Goal: Information Seeking & Learning: Learn about a topic

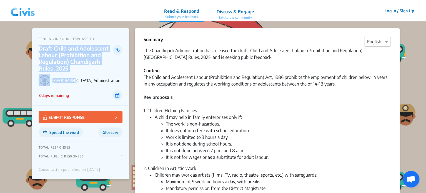
drag, startPoint x: 38, startPoint y: 48, endPoint x: 73, endPoint y: 72, distance: 42.6
click at [73, 72] on div "SENDING IN YOUR RESPONSE TO Draft Child and Adolescent Labour (Prohibition and …" at bounding box center [80, 66] width 97 height 77
drag, startPoint x: 73, startPoint y: 72, endPoint x: 47, endPoint y: 57, distance: 30.2
click at [47, 57] on div "SENDING IN YOUR RESPONSE TO Draft Child and Adolescent Labour (Prohibition and …" at bounding box center [80, 66] width 97 height 77
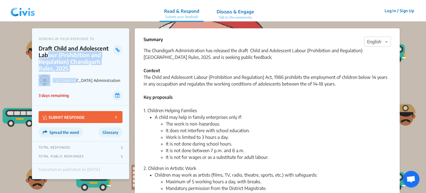
click at [47, 57] on p "Draft Child and Adolescent Labour (Prohibition and Regulation) Chandigarh Rules…" at bounding box center [76, 58] width 74 height 27
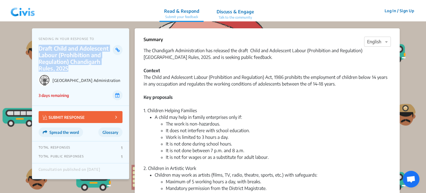
drag, startPoint x: 69, startPoint y: 69, endPoint x: 39, endPoint y: 49, distance: 35.3
click at [39, 49] on p "Draft Child and Adolescent Labour (Prohibition and Regulation) Chandigarh Rules…" at bounding box center [76, 58] width 74 height 27
copy p "Draft Child and Adolescent Labour (Prohibition and Regulation) Chandigarh Rules…"
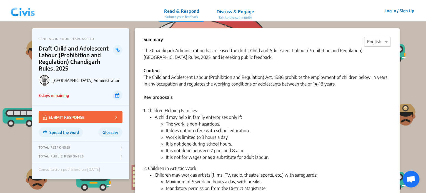
click at [253, 74] on div "The Chandigarh Administration has released the draft Child and Adolescent Labou…" at bounding box center [266, 77] width 247 height 60
drag, startPoint x: 151, startPoint y: 78, endPoint x: 282, endPoint y: 79, distance: 131.3
click at [282, 79] on div "The Chandigarh Administration has released the draft Child and Adolescent Labou…" at bounding box center [266, 77] width 247 height 60
copy div "Child and Adolescent Labour (Prohibition and Regulation) Act, 1986"
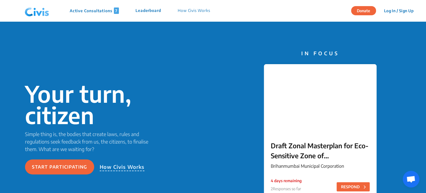
drag, startPoint x: 0, startPoint y: 0, endPoint x: 297, endPoint y: 150, distance: 333.0
click at [297, 150] on p "Draft Zonal Masterplan for Eco- Sensitive Zone of Sanjay Gandhi National Park" at bounding box center [320, 150] width 99 height 20
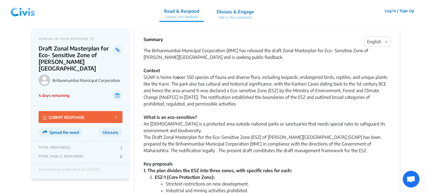
click at [266, 71] on div "The Brihanmumbai Municipal Corporation (BMC) has released the draft Zonal Maste…" at bounding box center [266, 60] width 247 height 27
